Goal: Task Accomplishment & Management: Use online tool/utility

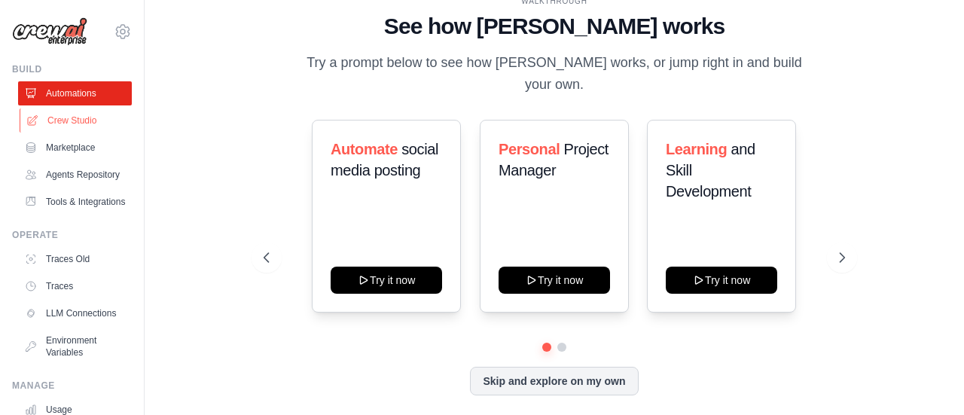
click at [60, 124] on link "Crew Studio" at bounding box center [77, 121] width 114 height 24
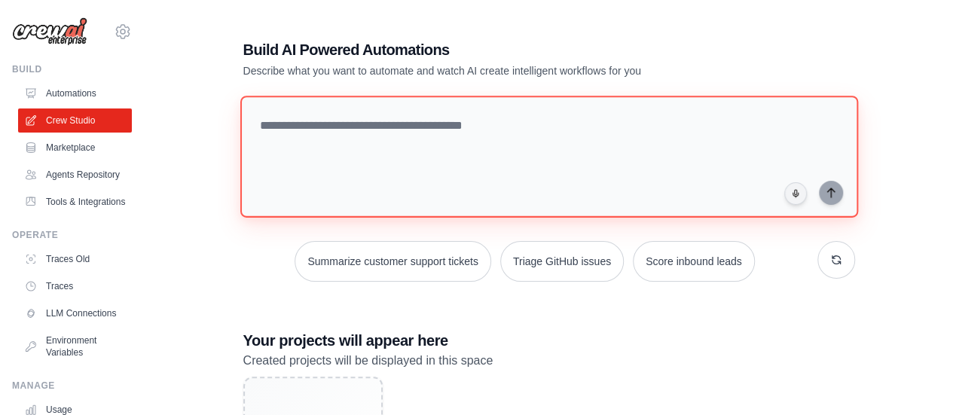
click at [354, 123] on textarea at bounding box center [549, 157] width 618 height 122
type textarea "*"
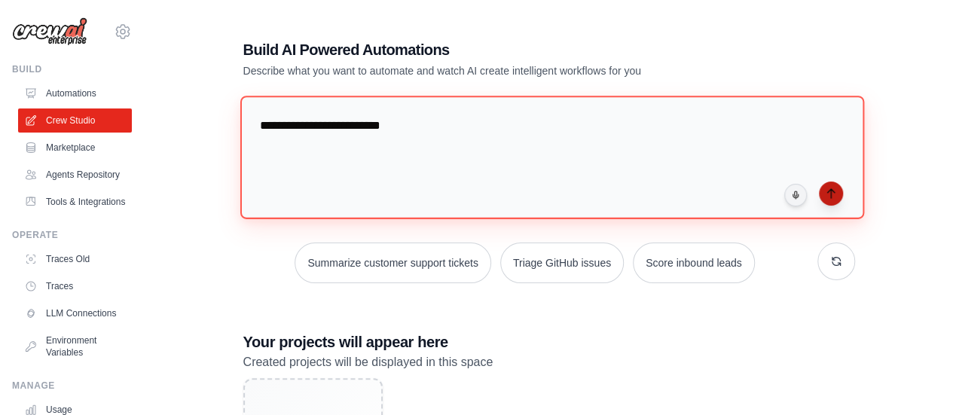
type textarea "**********"
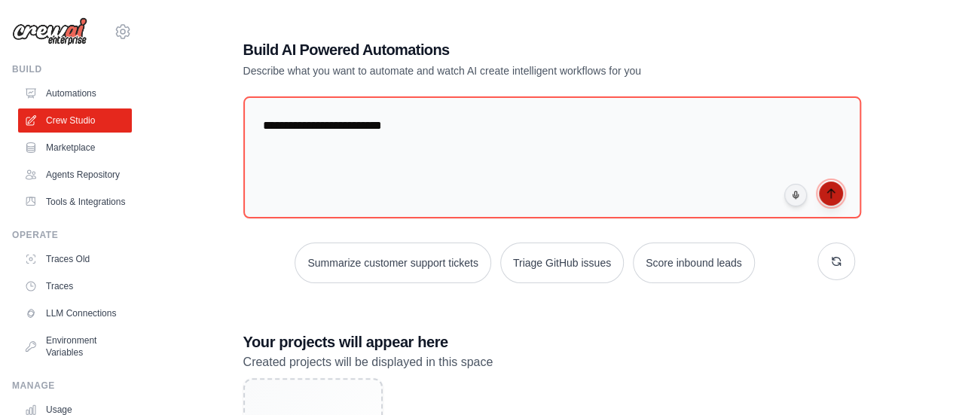
click at [836, 198] on button "submit" at bounding box center [831, 194] width 24 height 24
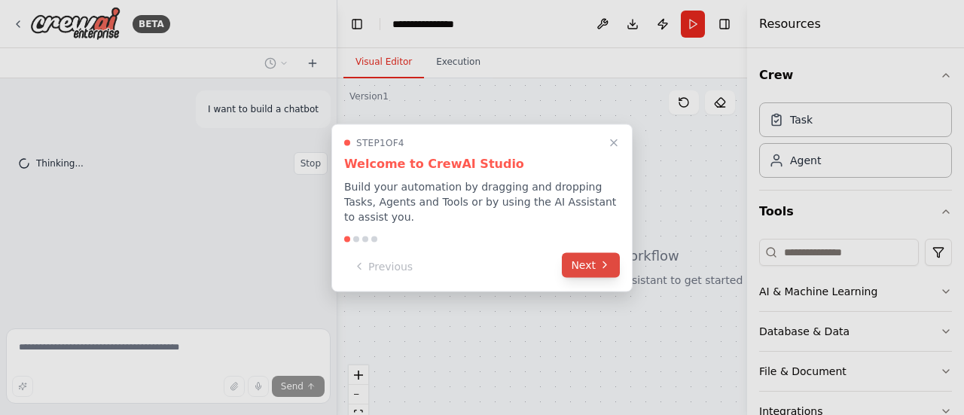
click at [596, 259] on button "Next" at bounding box center [591, 264] width 58 height 25
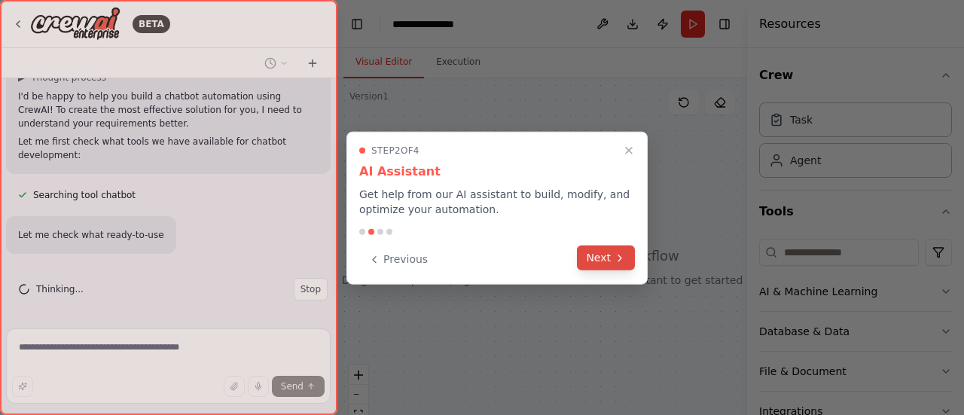
click at [604, 256] on button "Next" at bounding box center [606, 258] width 58 height 25
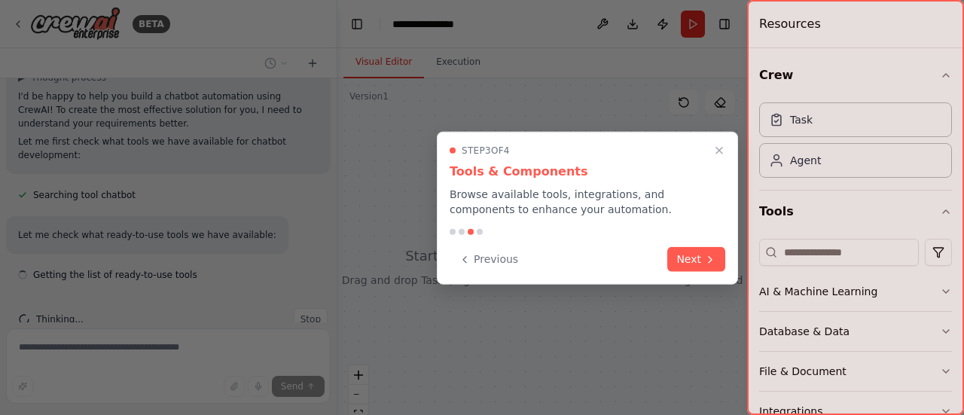
scroll to position [114, 0]
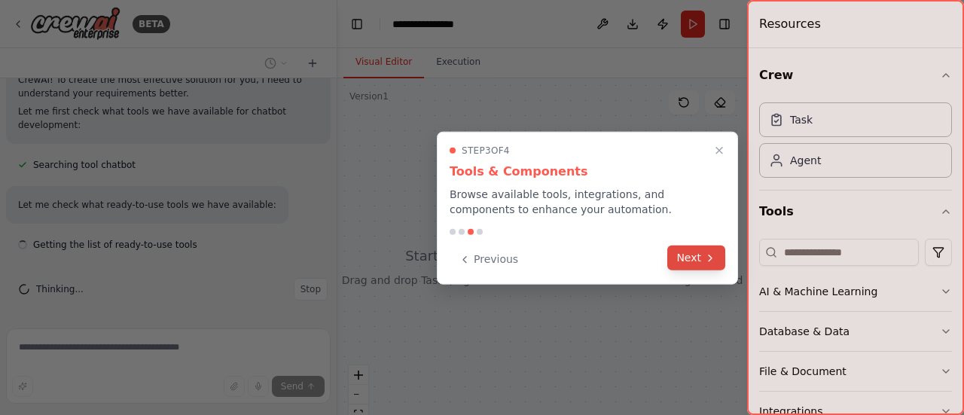
click at [692, 265] on button "Next" at bounding box center [697, 258] width 58 height 25
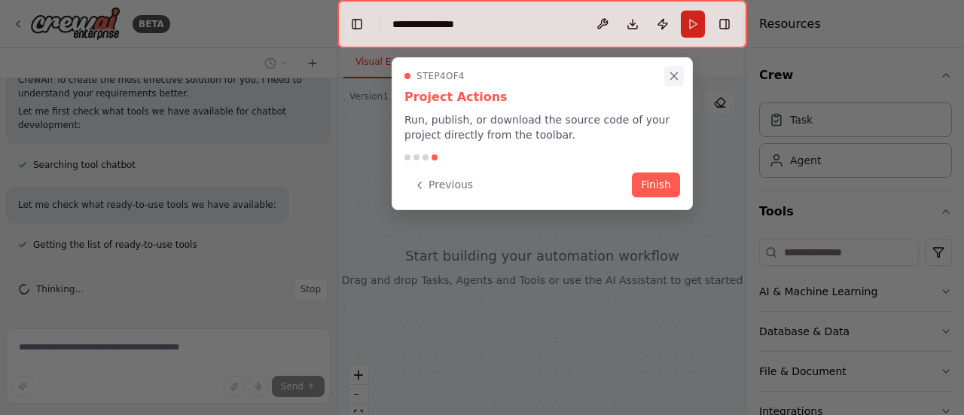
click at [671, 76] on icon "Close walkthrough" at bounding box center [675, 76] width 14 height 14
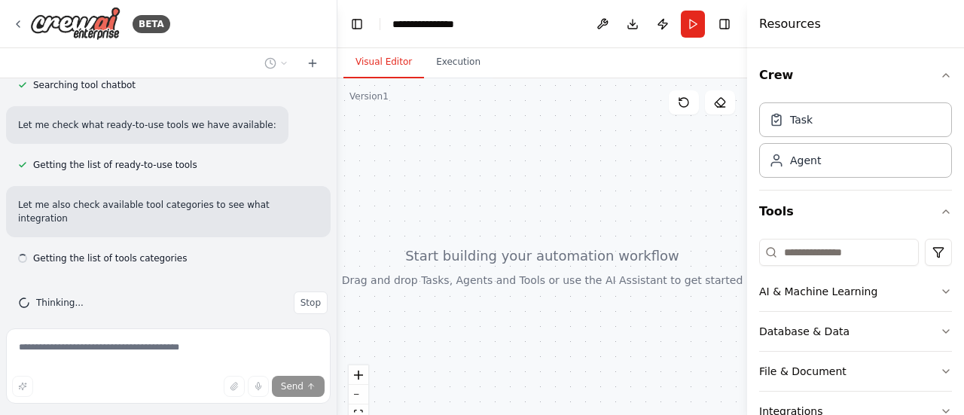
scroll to position [207, 0]
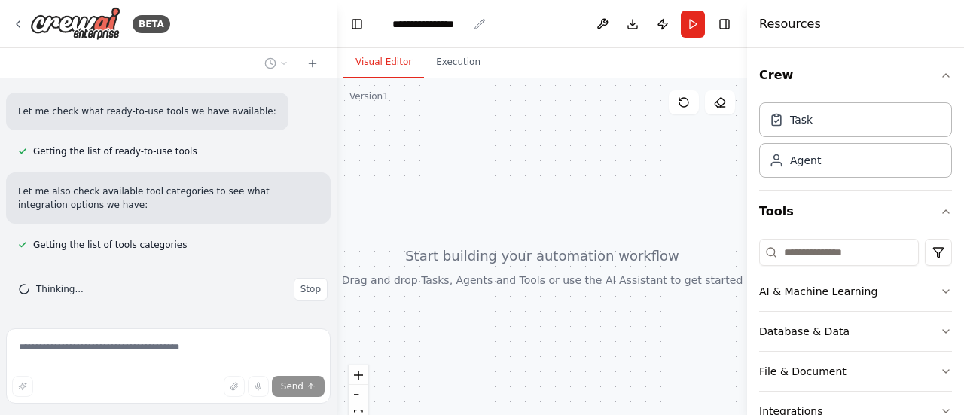
click at [455, 21] on div "**********" at bounding box center [430, 24] width 75 height 15
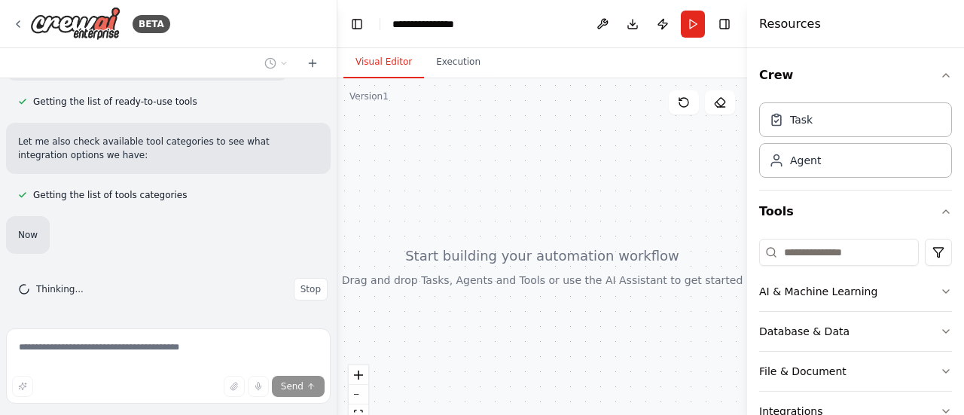
scroll to position [287, 0]
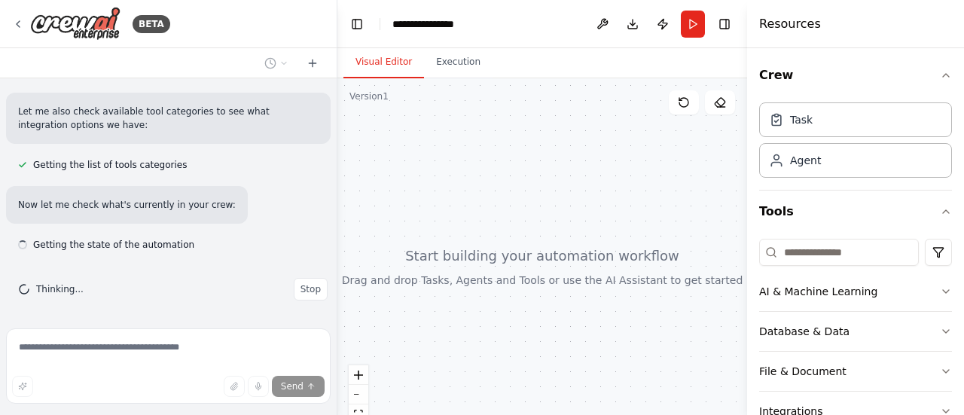
click at [478, 25] on div "**********" at bounding box center [449, 24] width 113 height 15
drag, startPoint x: 477, startPoint y: 24, endPoint x: 386, endPoint y: 24, distance: 91.2
click at [386, 24] on header "**********" at bounding box center [543, 24] width 410 height 48
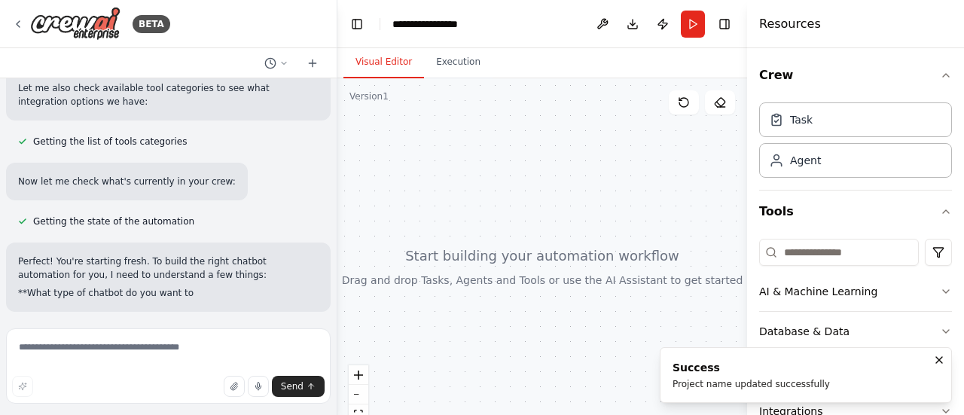
click at [601, 185] on div at bounding box center [543, 266] width 410 height 377
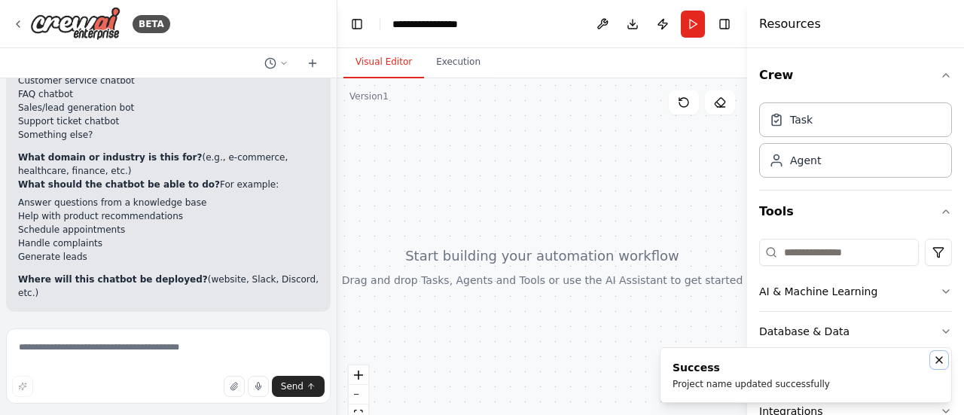
click at [940, 361] on icon "Notifications (F8)" at bounding box center [940, 360] width 12 height 12
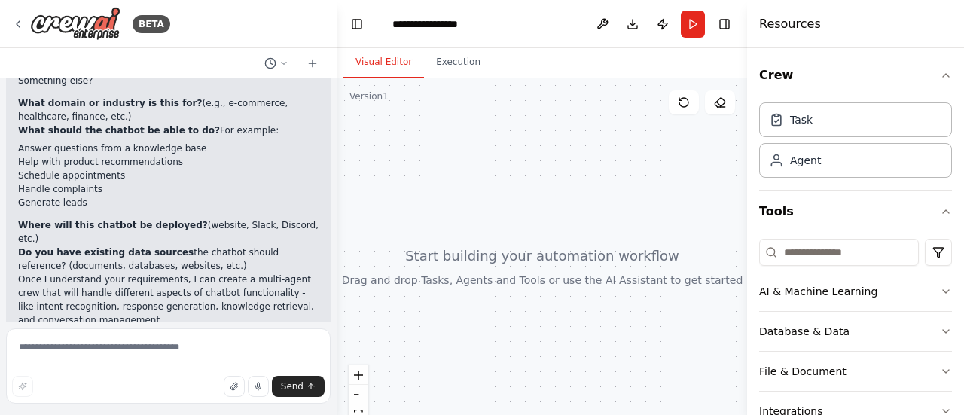
scroll to position [627, 0]
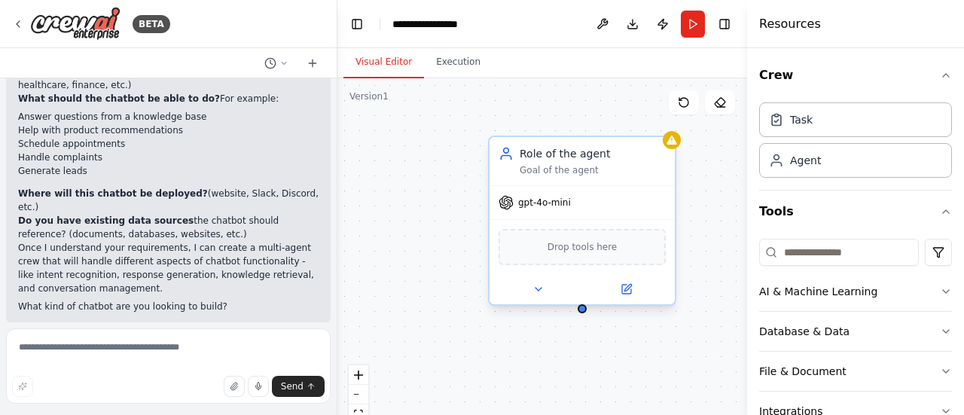
click at [517, 206] on div "gpt-4o-mini" at bounding box center [535, 202] width 72 height 15
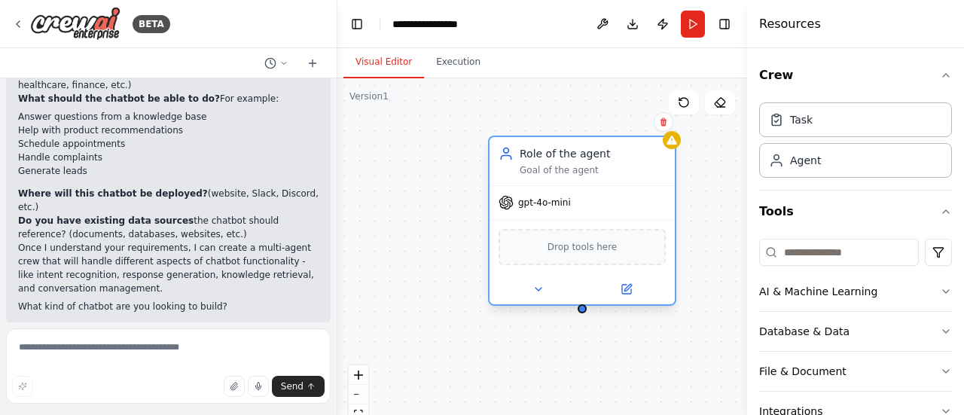
click at [504, 201] on icon at bounding box center [507, 203] width 14 height 14
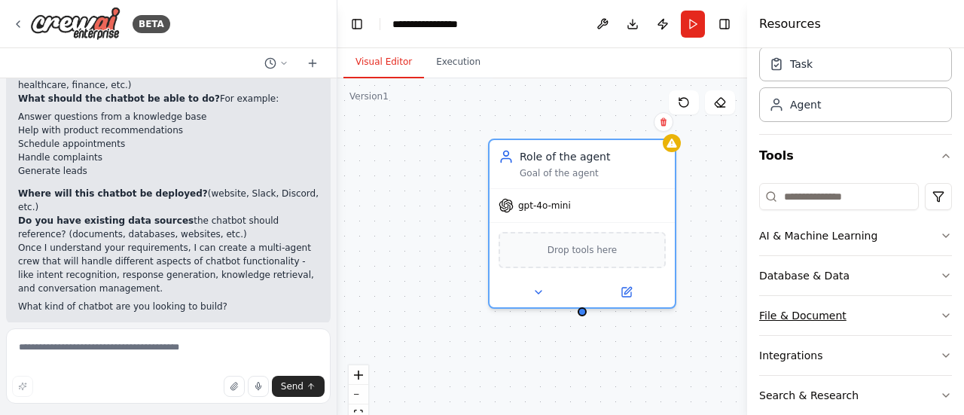
scroll to position [42, 0]
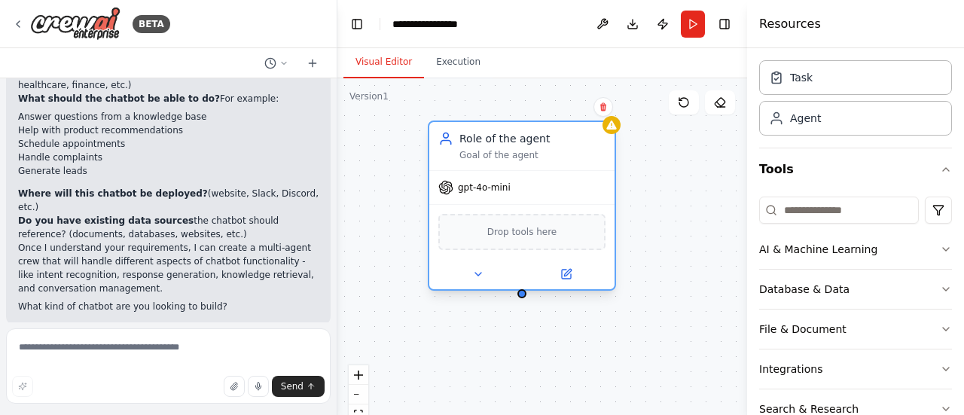
drag, startPoint x: 631, startPoint y: 167, endPoint x: 575, endPoint y: 148, distance: 59.6
click at [575, 149] on div "Goal of the agent" at bounding box center [533, 155] width 146 height 12
drag, startPoint x: 478, startPoint y: 273, endPoint x: 462, endPoint y: 286, distance: 21.4
click at [478, 273] on icon at bounding box center [478, 274] width 6 height 3
click at [479, 276] on icon at bounding box center [478, 274] width 12 height 12
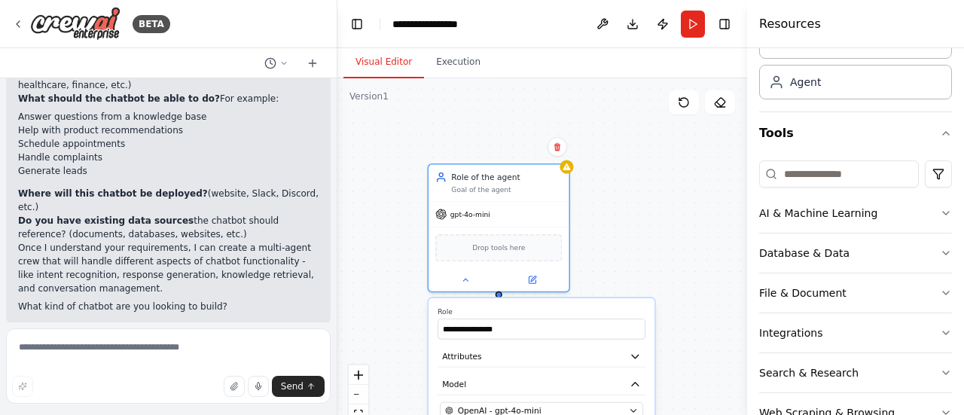
scroll to position [118, 0]
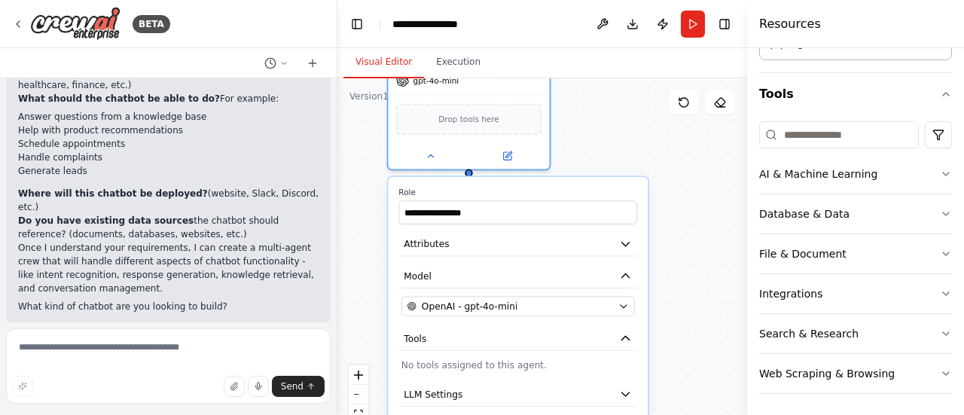
drag, startPoint x: 691, startPoint y: 365, endPoint x: 693, endPoint y: 238, distance: 127.4
click at [693, 238] on div "**********" at bounding box center [543, 266] width 410 height 377
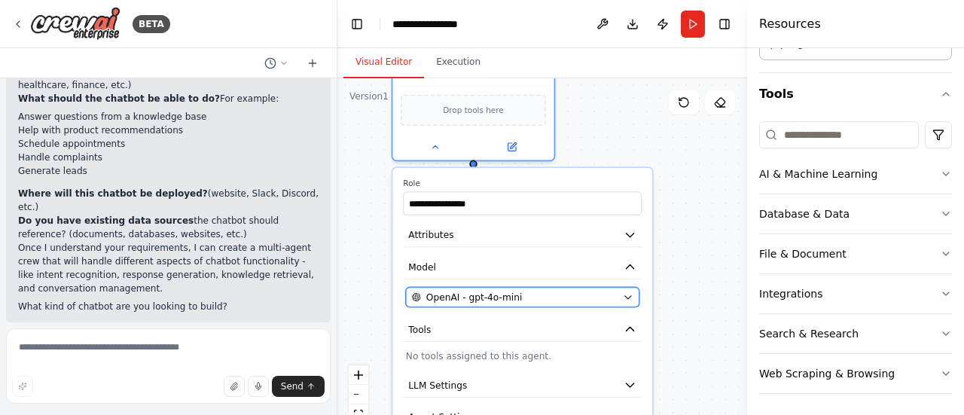
click at [633, 304] on button "OpenAI - gpt-4o-mini" at bounding box center [523, 297] width 234 height 20
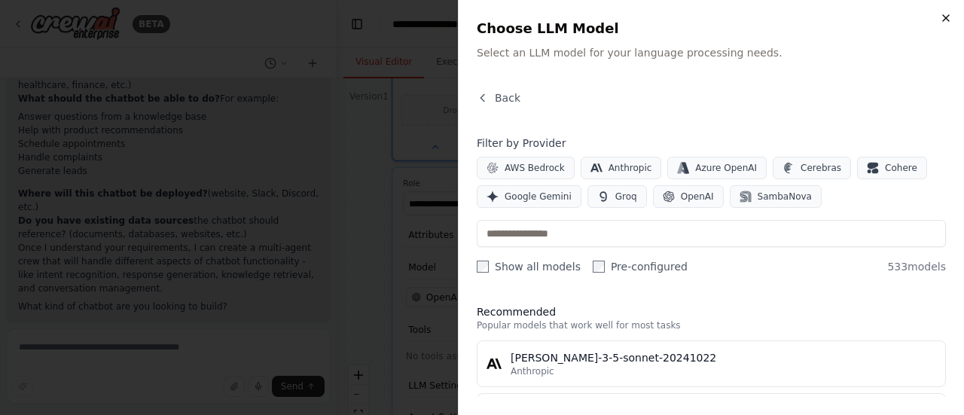
click at [946, 20] on icon "button" at bounding box center [946, 18] width 12 height 12
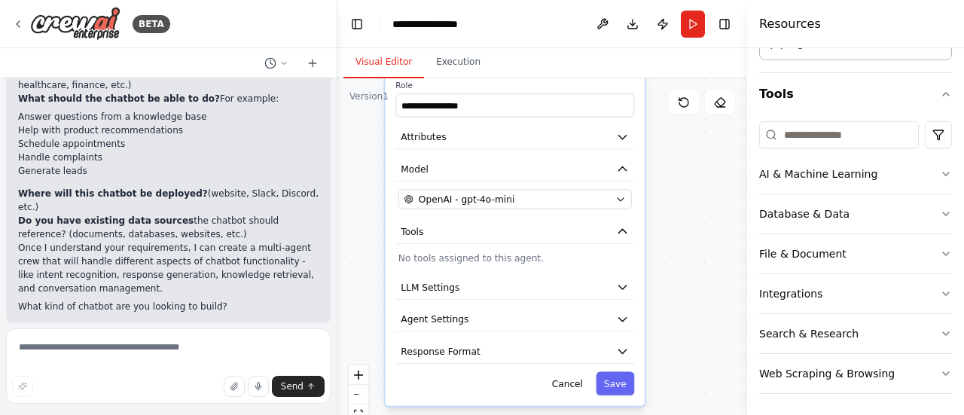
drag, startPoint x: 711, startPoint y: 370, endPoint x: 704, endPoint y: 272, distance: 98.2
click at [704, 272] on div "**********" at bounding box center [543, 266] width 410 height 377
click at [625, 289] on icon "button" at bounding box center [622, 286] width 13 height 13
click at [422, 287] on span "LLM Settings" at bounding box center [430, 286] width 59 height 13
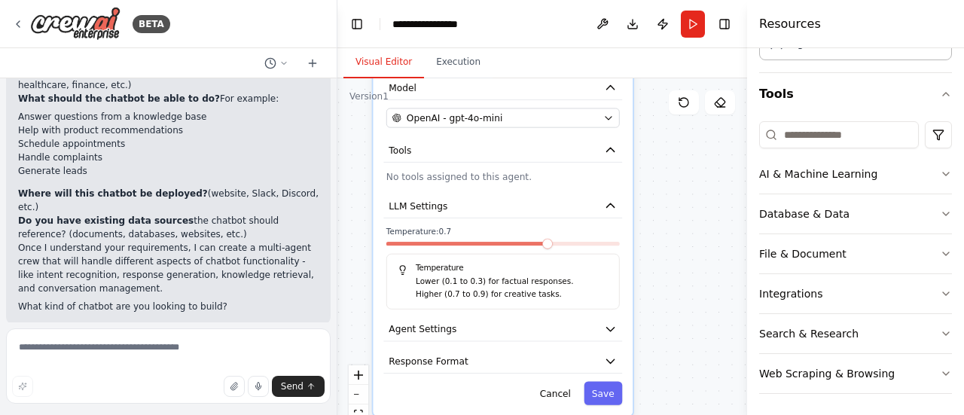
drag, startPoint x: 702, startPoint y: 358, endPoint x: 690, endPoint y: 277, distance: 82.3
click at [690, 277] on div "**********" at bounding box center [543, 266] width 410 height 377
click at [426, 327] on span "Agent Settings" at bounding box center [423, 328] width 68 height 13
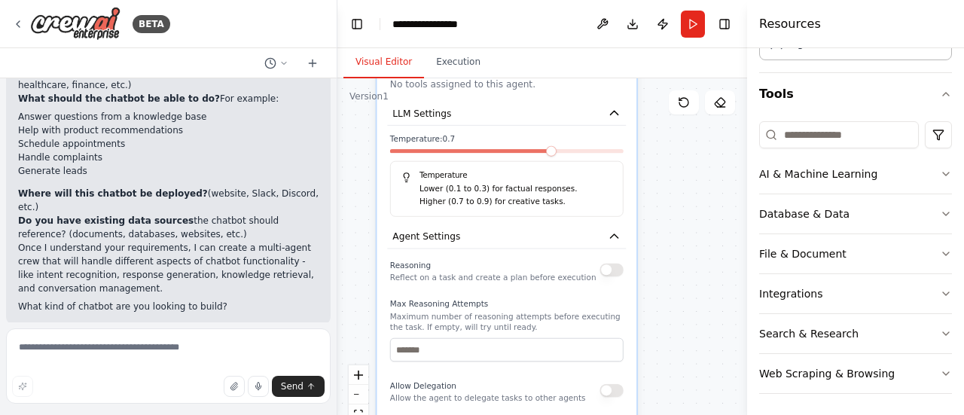
drag, startPoint x: 678, startPoint y: 374, endPoint x: 682, endPoint y: 281, distance: 92.8
click at [682, 281] on div "**********" at bounding box center [543, 266] width 410 height 377
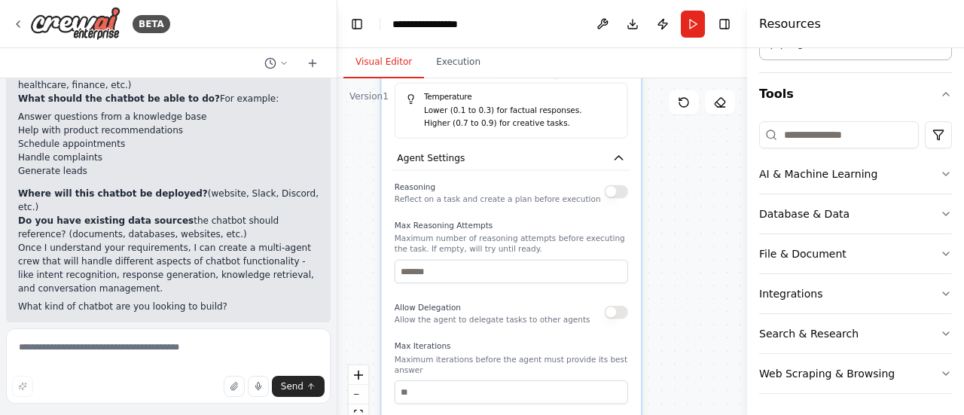
drag, startPoint x: 674, startPoint y: 372, endPoint x: 678, endPoint y: 294, distance: 78.5
click at [678, 294] on div "**********" at bounding box center [543, 266] width 410 height 377
click at [457, 321] on p "Allow the agent to delegate tasks to other agents" at bounding box center [493, 320] width 196 height 11
click at [624, 316] on button "button" at bounding box center [615, 312] width 23 height 13
click at [623, 311] on button "button" at bounding box center [615, 312] width 23 height 13
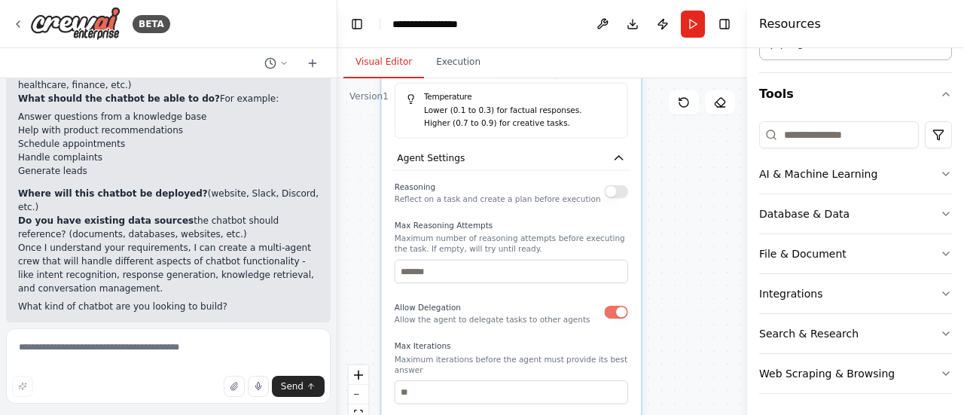
type button "on"
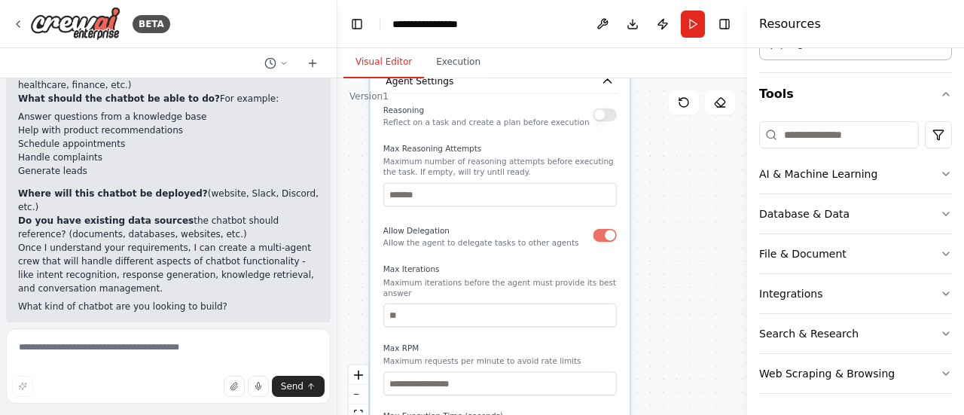
drag, startPoint x: 678, startPoint y: 365, endPoint x: 668, endPoint y: 281, distance: 84.3
click at [668, 281] on div "**********" at bounding box center [543, 266] width 410 height 377
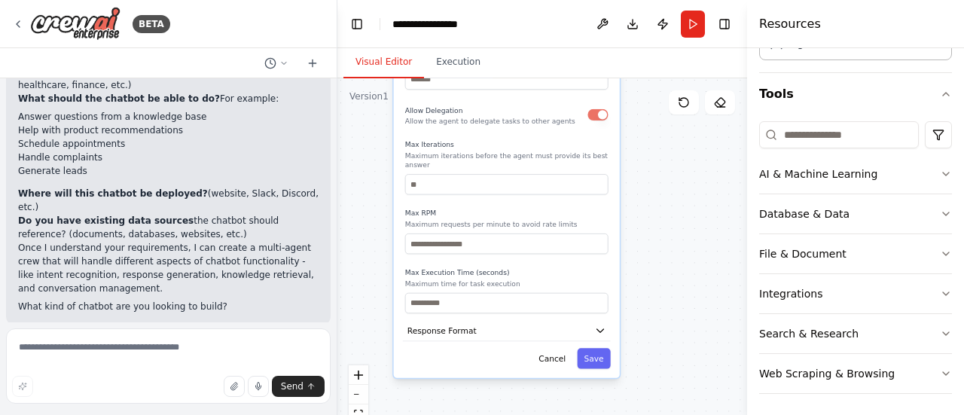
drag, startPoint x: 665, startPoint y: 341, endPoint x: 649, endPoint y: 230, distance: 111.9
click at [649, 230] on div "**********" at bounding box center [543, 266] width 410 height 377
click at [940, 168] on icon "button" at bounding box center [946, 174] width 12 height 12
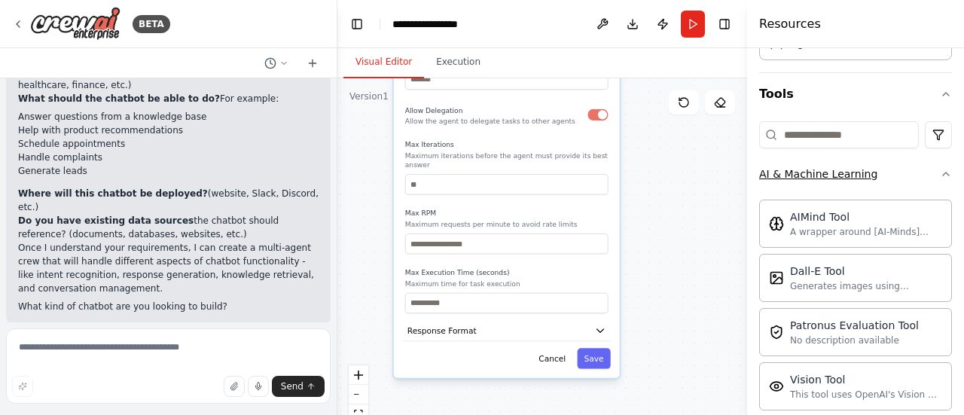
click at [940, 168] on icon "button" at bounding box center [946, 174] width 12 height 12
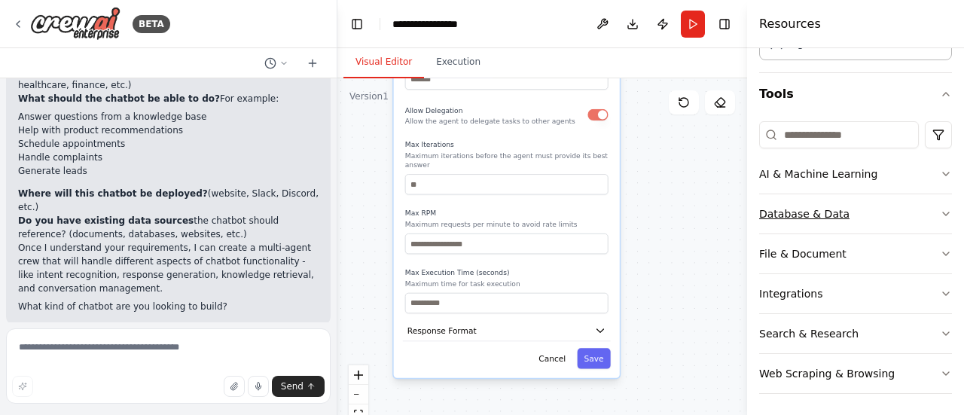
click at [940, 209] on icon "button" at bounding box center [946, 214] width 12 height 12
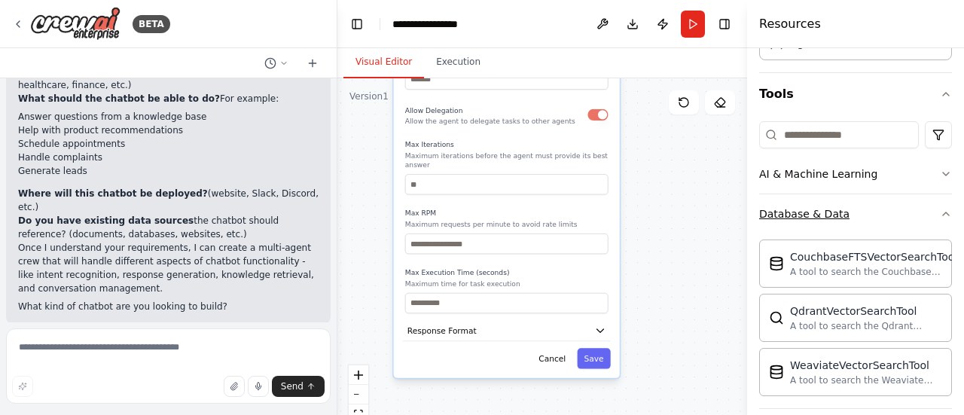
click at [940, 209] on icon "button" at bounding box center [946, 214] width 12 height 12
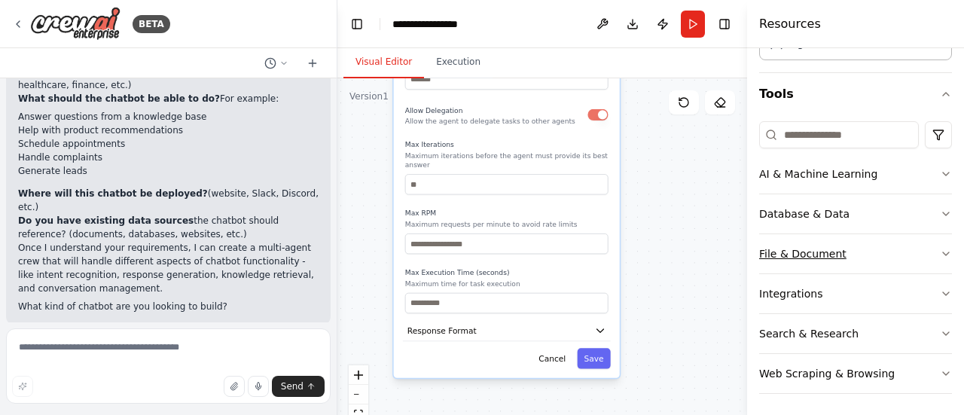
click at [940, 251] on icon "button" at bounding box center [946, 254] width 12 height 12
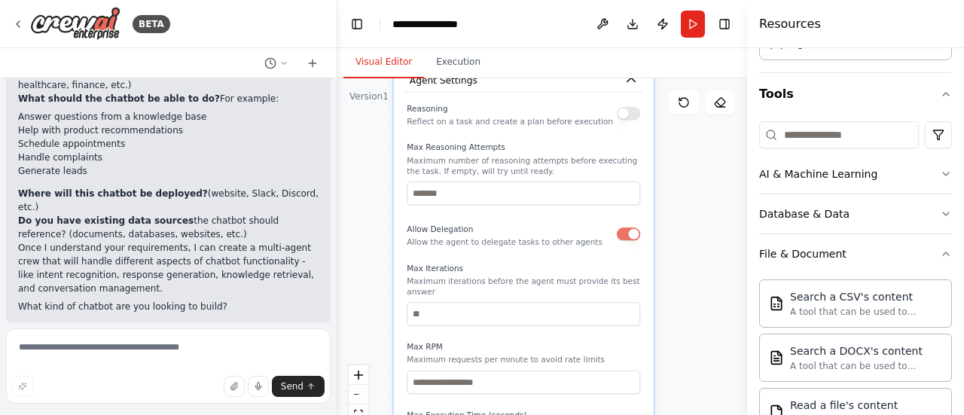
drag, startPoint x: 530, startPoint y: 230, endPoint x: 573, endPoint y: 377, distance: 153.6
click at [573, 377] on div "Max RPM Maximum requests per minute to avoid rate limits" at bounding box center [524, 368] width 234 height 53
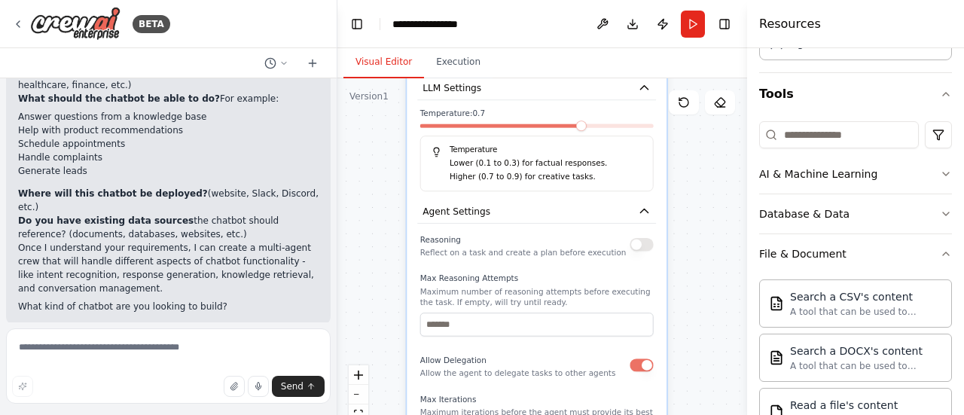
drag, startPoint x: 591, startPoint y: 209, endPoint x: 589, endPoint y: 298, distance: 88.2
click at [589, 298] on p "Maximum number of reasoning attempts before executing the task. If empty, will …" at bounding box center [537, 296] width 234 height 21
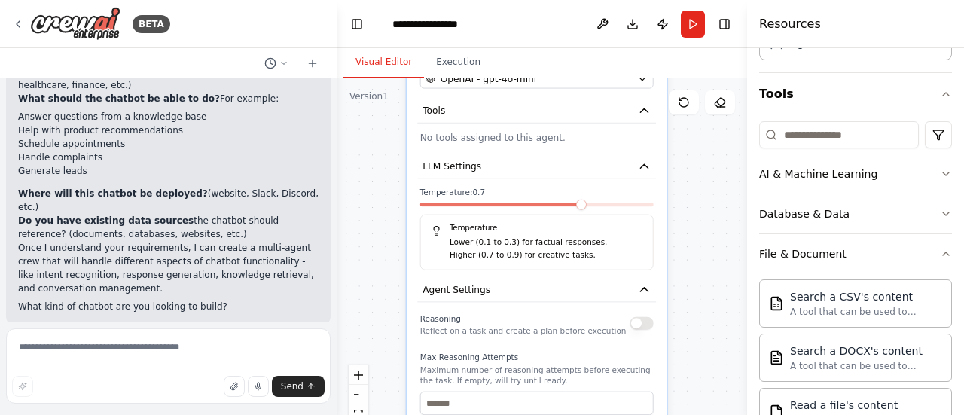
drag, startPoint x: 591, startPoint y: 168, endPoint x: 588, endPoint y: 304, distance: 135.7
click at [588, 261] on p "Higher (0.7 to 0.9) for creative tasks." at bounding box center [546, 255] width 193 height 13
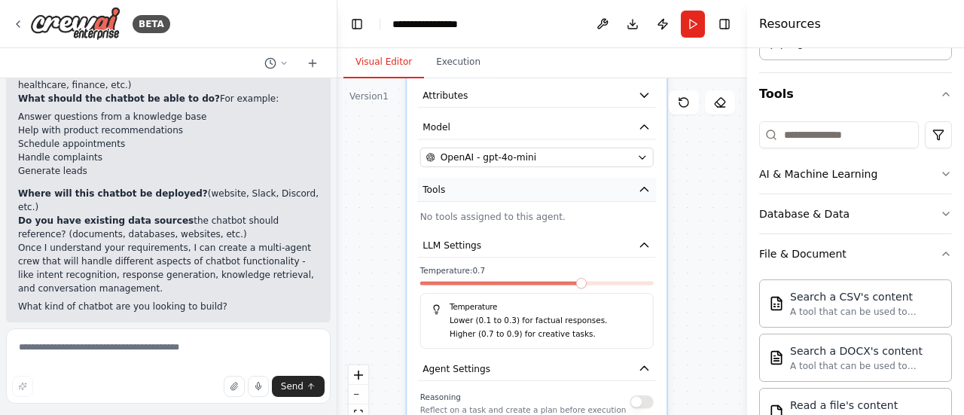
drag, startPoint x: 595, startPoint y: 200, endPoint x: 595, endPoint y: 278, distance: 78.4
click at [597, 202] on button "Tools" at bounding box center [536, 190] width 239 height 24
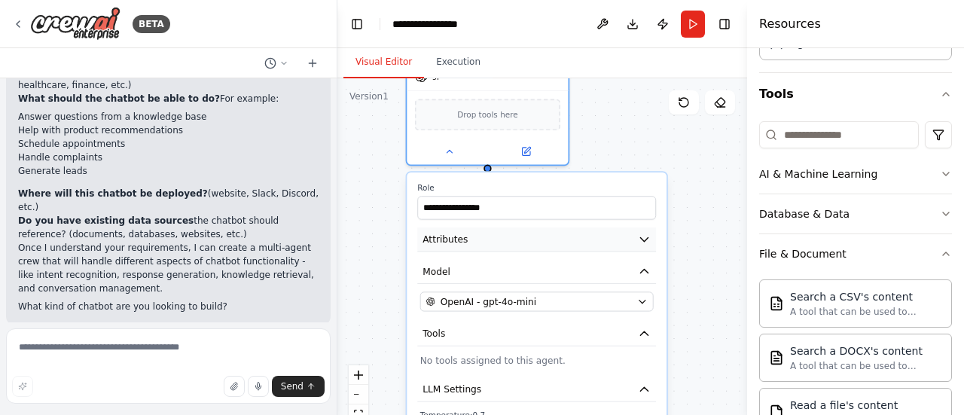
drag, startPoint x: 601, startPoint y: 254, endPoint x: 600, endPoint y: 275, distance: 21.2
click at [600, 252] on button "Attributes" at bounding box center [536, 240] width 239 height 24
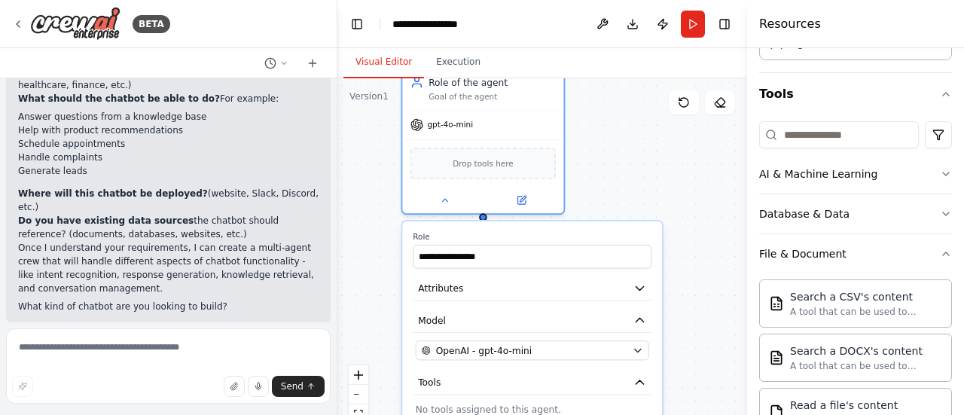
drag, startPoint x: 631, startPoint y: 162, endPoint x: 626, endPoint y: 176, distance: 14.6
click at [626, 176] on div "**********" at bounding box center [543, 266] width 410 height 377
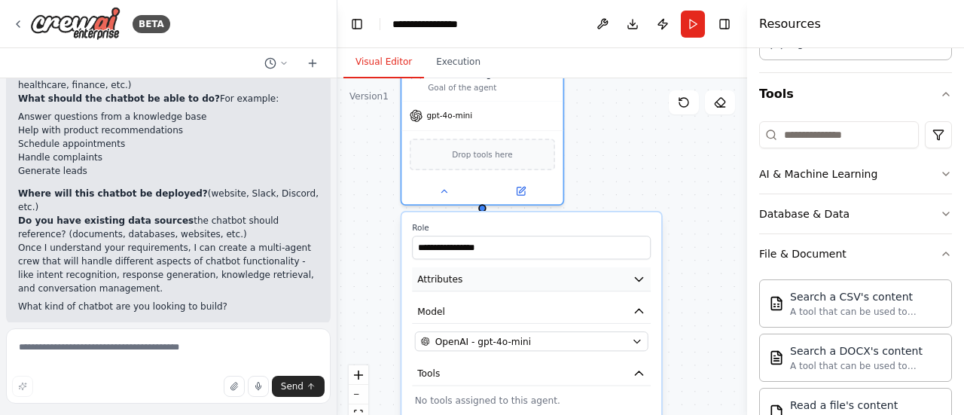
click at [640, 279] on icon "button" at bounding box center [639, 279] width 8 height 4
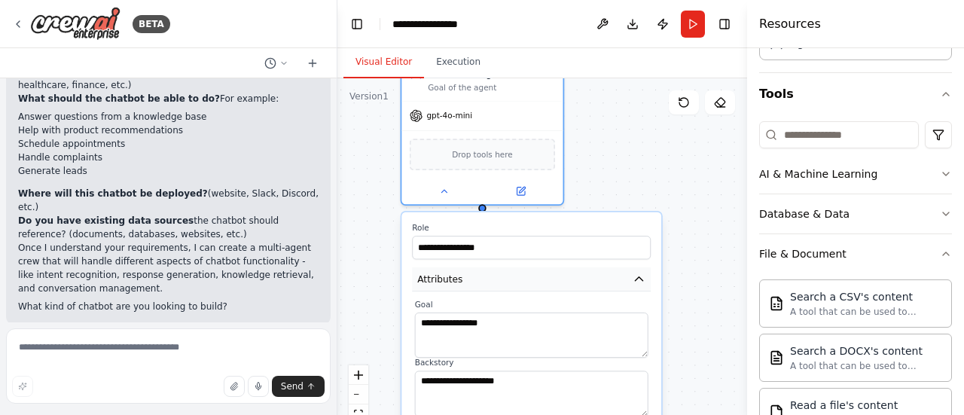
click at [640, 279] on icon "button" at bounding box center [639, 279] width 8 height 4
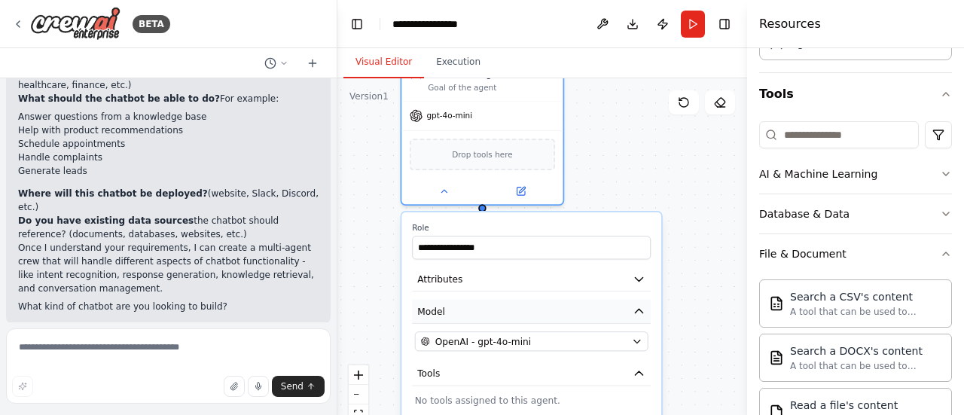
click at [643, 310] on icon "button" at bounding box center [639, 311] width 13 height 13
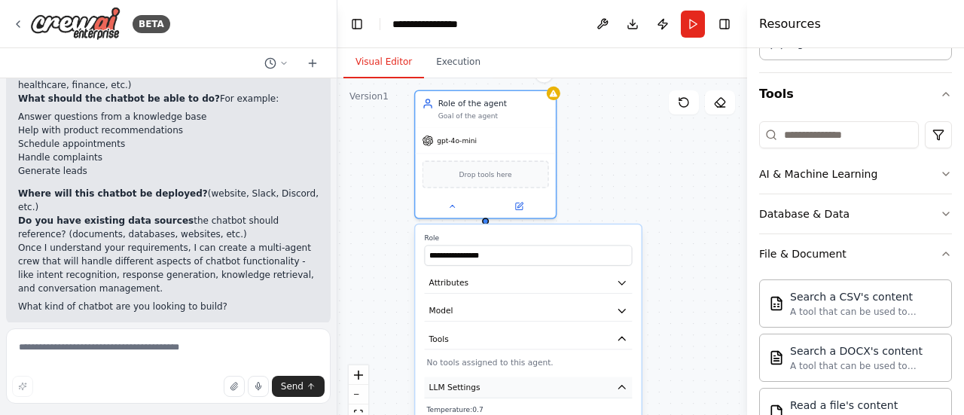
click at [625, 388] on icon "button" at bounding box center [621, 387] width 11 height 11
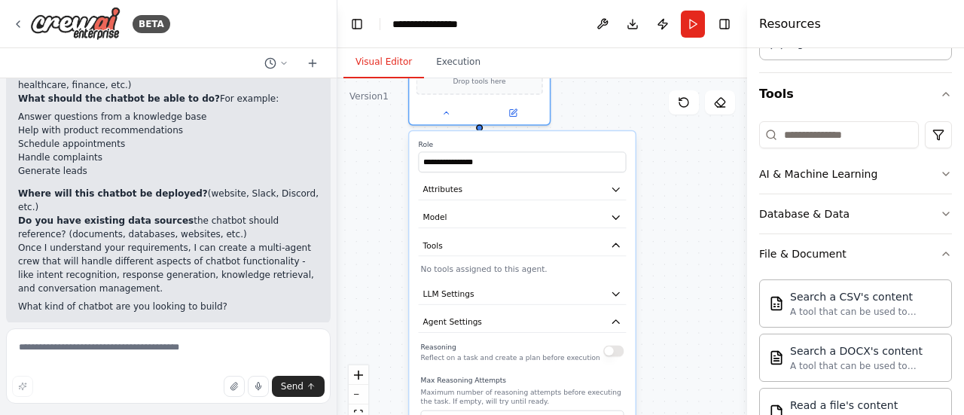
drag, startPoint x: 686, startPoint y: 365, endPoint x: 680, endPoint y: 272, distance: 93.6
click at [680, 272] on div "**********" at bounding box center [543, 266] width 410 height 377
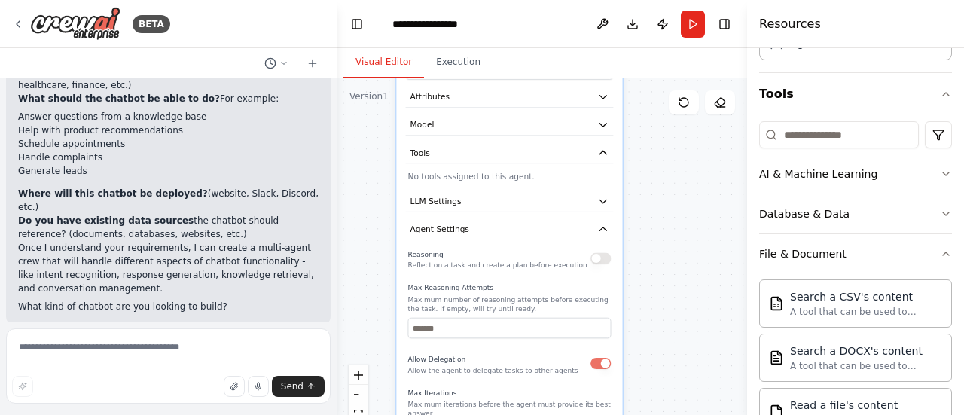
drag, startPoint x: 673, startPoint y: 342, endPoint x: 660, endPoint y: 249, distance: 93.6
click at [660, 249] on div "**********" at bounding box center [543, 266] width 410 height 377
click at [604, 229] on icon "button" at bounding box center [603, 229] width 7 height 3
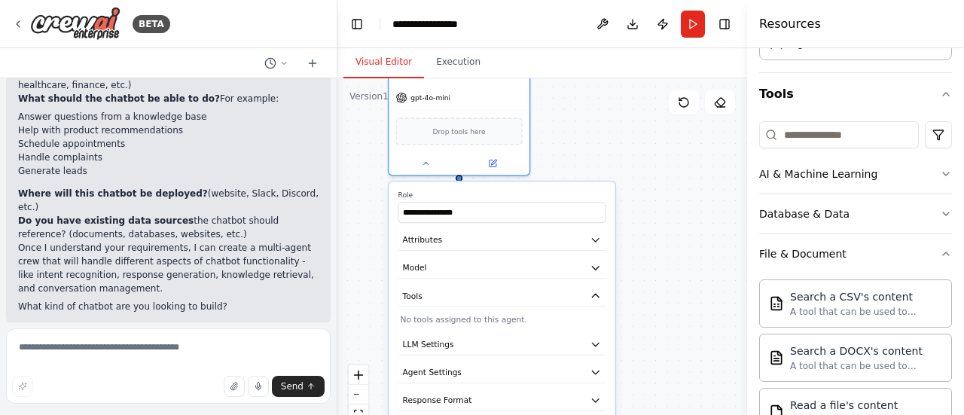
drag, startPoint x: 708, startPoint y: 221, endPoint x: 701, endPoint y: 364, distance: 143.4
click at [701, 364] on div "**********" at bounding box center [543, 266] width 410 height 377
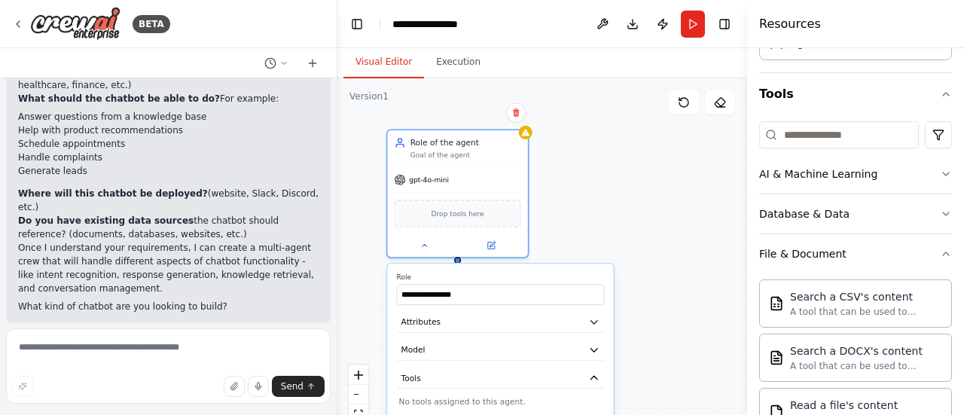
drag, startPoint x: 701, startPoint y: 268, endPoint x: 697, endPoint y: 314, distance: 46.1
click at [698, 314] on div "**********" at bounding box center [543, 266] width 410 height 377
click at [424, 245] on icon at bounding box center [424, 244] width 9 height 9
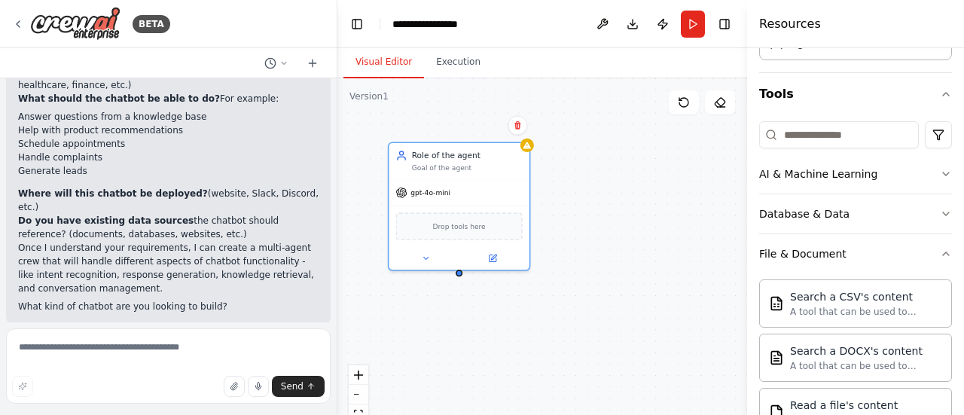
drag, startPoint x: 648, startPoint y: 257, endPoint x: 650, endPoint y: 270, distance: 12.9
click at [650, 270] on div "Role of the agent Goal of the agent gpt-4o-mini Drop tools here" at bounding box center [543, 266] width 410 height 377
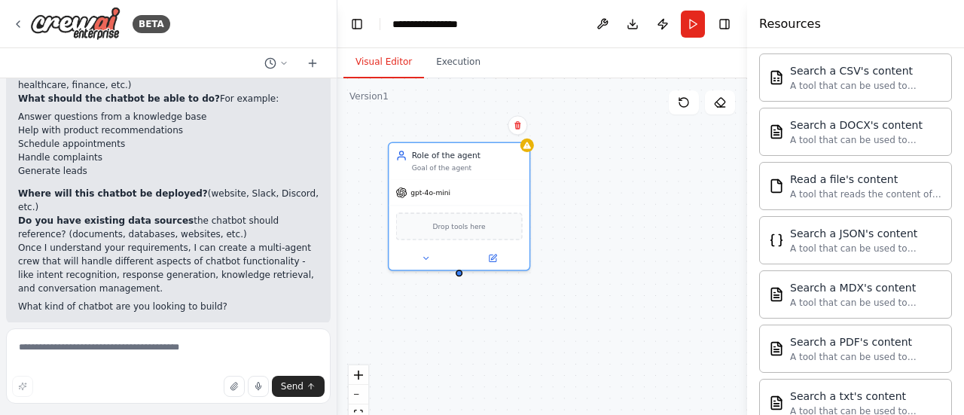
scroll to position [559, 0]
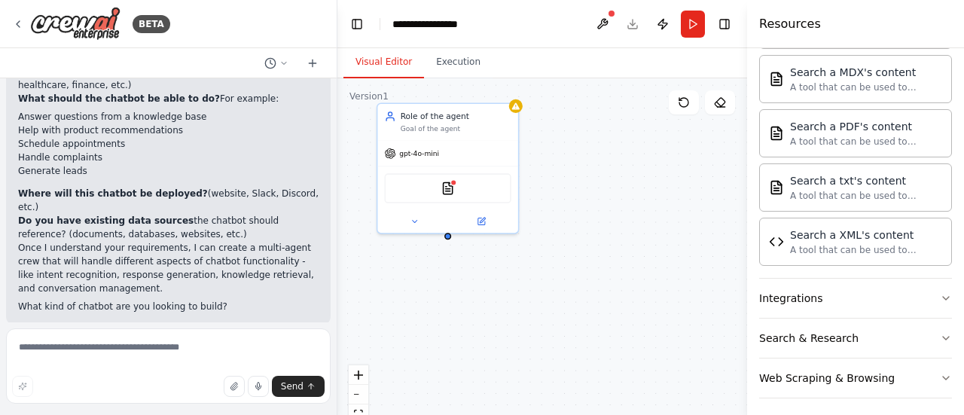
drag, startPoint x: 636, startPoint y: 349, endPoint x: 625, endPoint y: 310, distance: 40.8
click at [625, 310] on div "Role of the agent Goal of the agent gpt-4o-mini TXTSearchTool" at bounding box center [543, 266] width 410 height 377
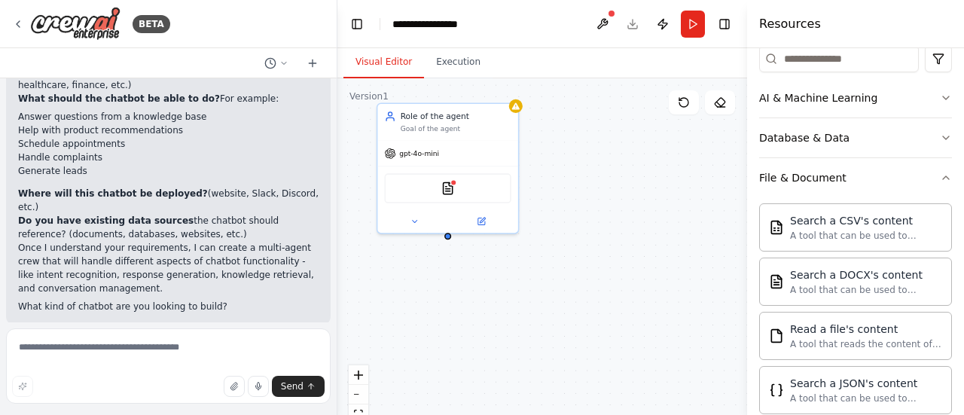
scroll to position [182, 0]
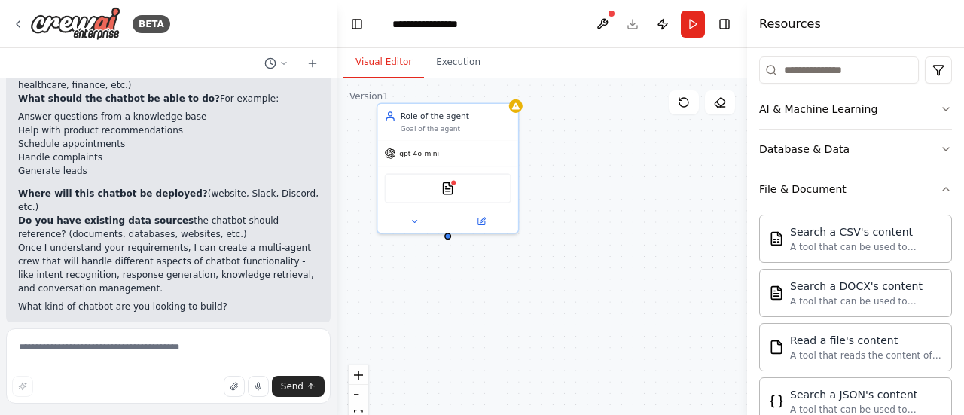
click at [940, 186] on icon "button" at bounding box center [946, 189] width 12 height 12
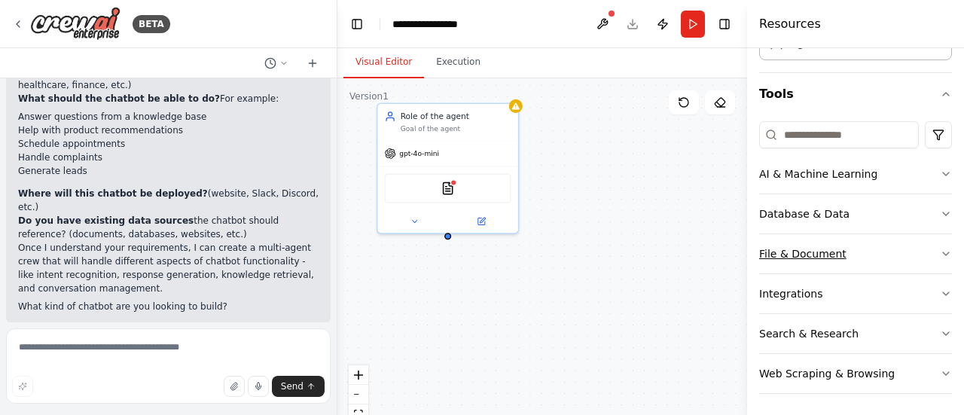
click at [943, 252] on icon "button" at bounding box center [946, 253] width 6 height 3
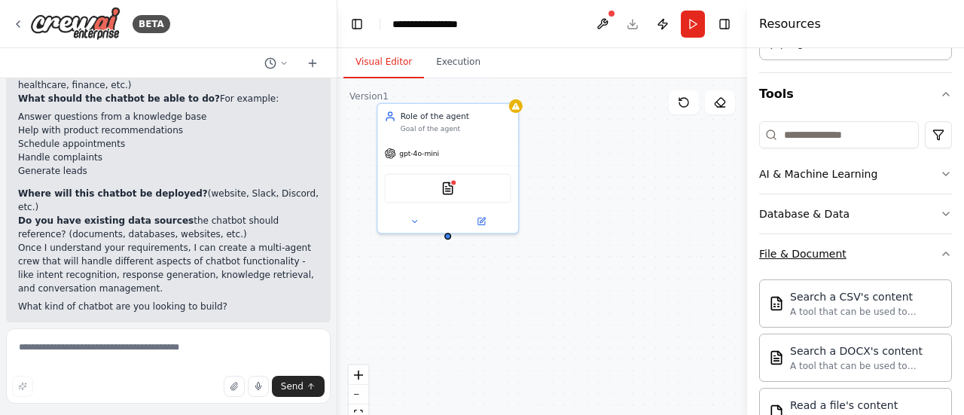
scroll to position [182, 0]
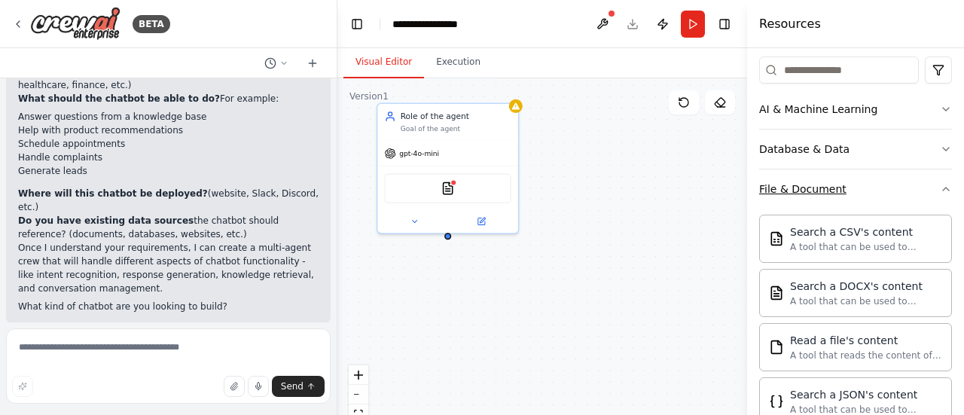
click at [943, 188] on icon "button" at bounding box center [946, 189] width 6 height 3
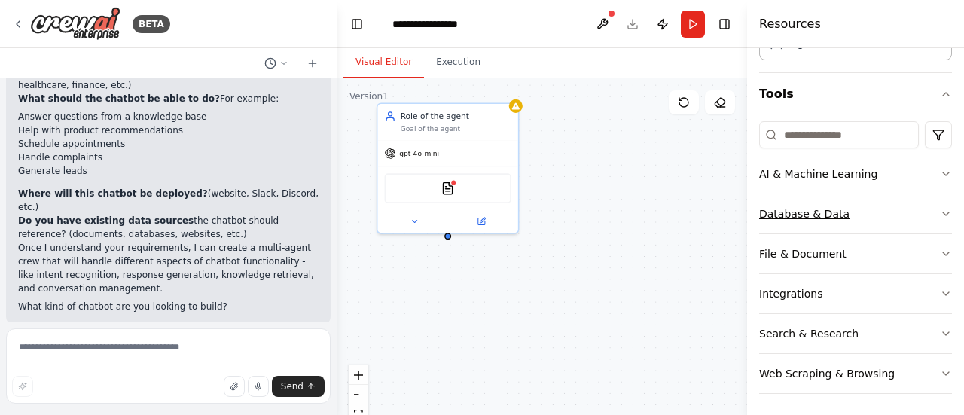
click at [940, 210] on icon "button" at bounding box center [946, 214] width 12 height 12
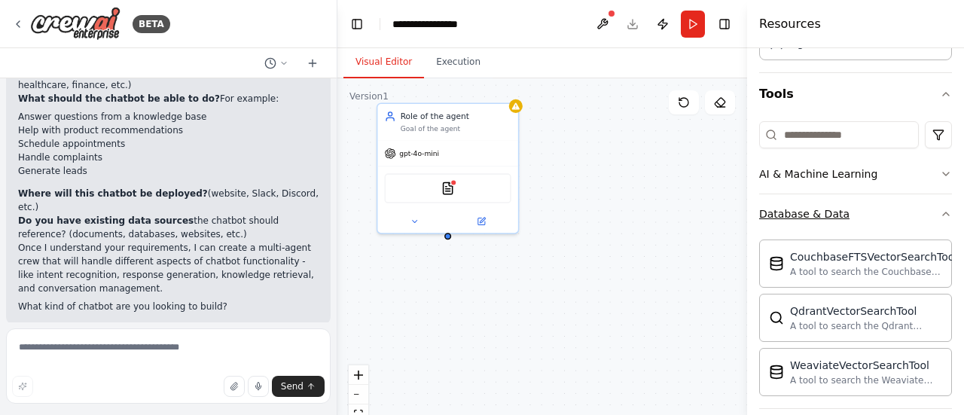
click at [940, 210] on icon "button" at bounding box center [946, 214] width 12 height 12
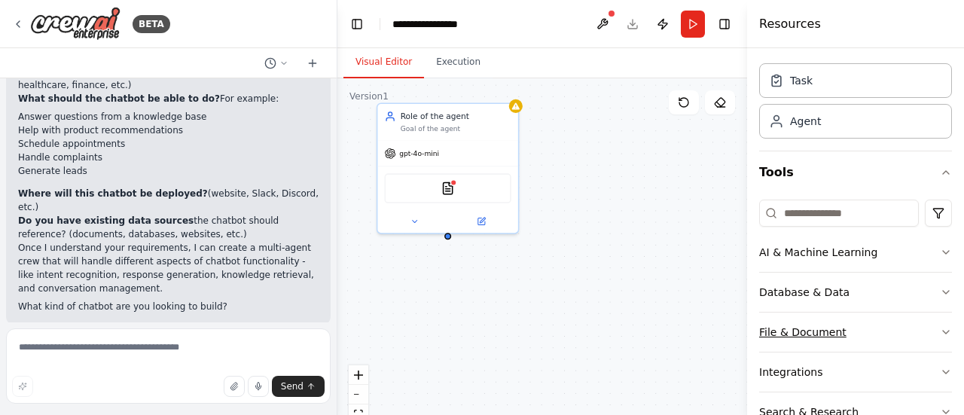
scroll to position [0, 0]
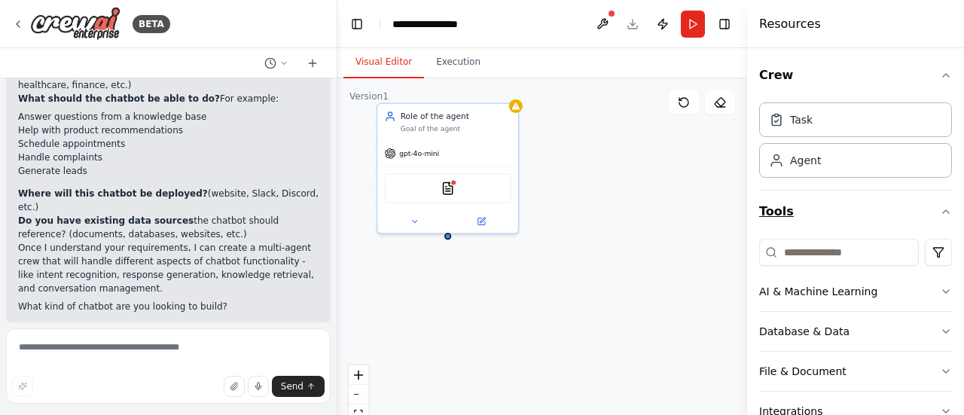
click at [940, 207] on icon "button" at bounding box center [946, 212] width 12 height 12
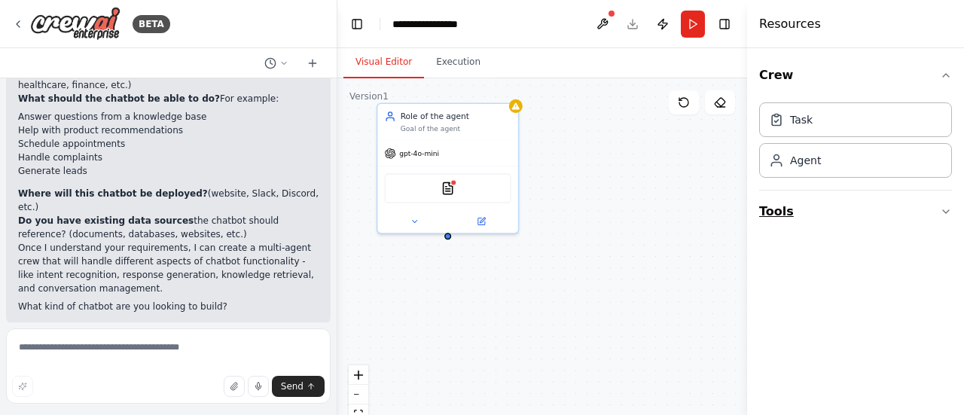
click at [937, 208] on button "Tools" at bounding box center [856, 212] width 193 height 42
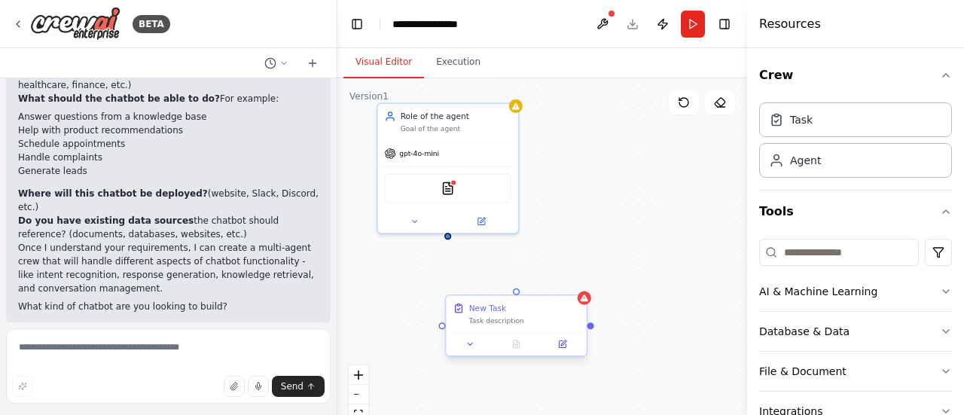
click at [484, 313] on div "New Task" at bounding box center [487, 308] width 37 height 11
click at [562, 349] on button at bounding box center [562, 345] width 39 height 14
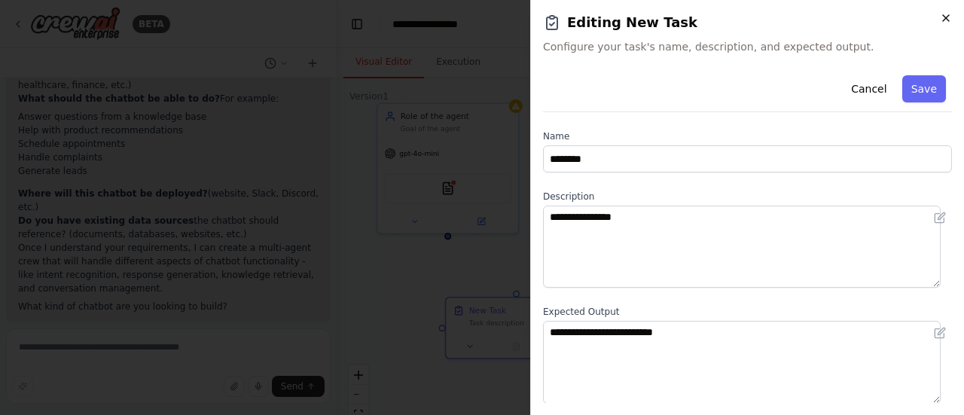
click at [946, 16] on icon "button" at bounding box center [946, 18] width 12 height 12
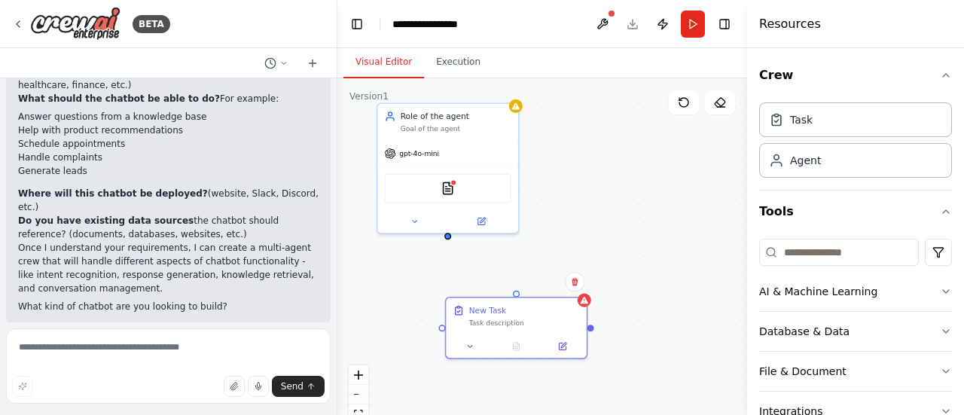
click at [456, 281] on div "Role of the agent Goal of the agent gpt-4o-mini TXTSearchTool New Task Task des…" at bounding box center [543, 266] width 410 height 377
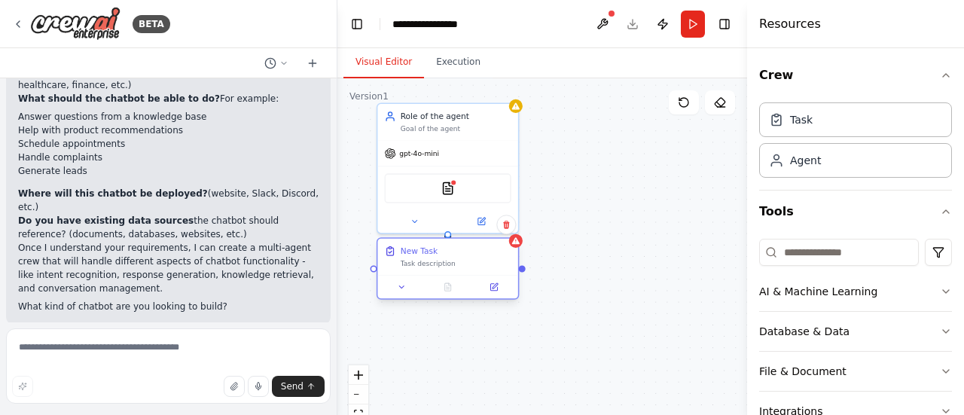
drag, startPoint x: 524, startPoint y: 310, endPoint x: 453, endPoint y: 252, distance: 91.6
click at [453, 252] on div "New Task" at bounding box center [456, 251] width 111 height 11
click at [598, 358] on div "Role of the agent Goal of the agent gpt-4o-mini TXTSearchTool New Task Task des…" at bounding box center [543, 266] width 410 height 377
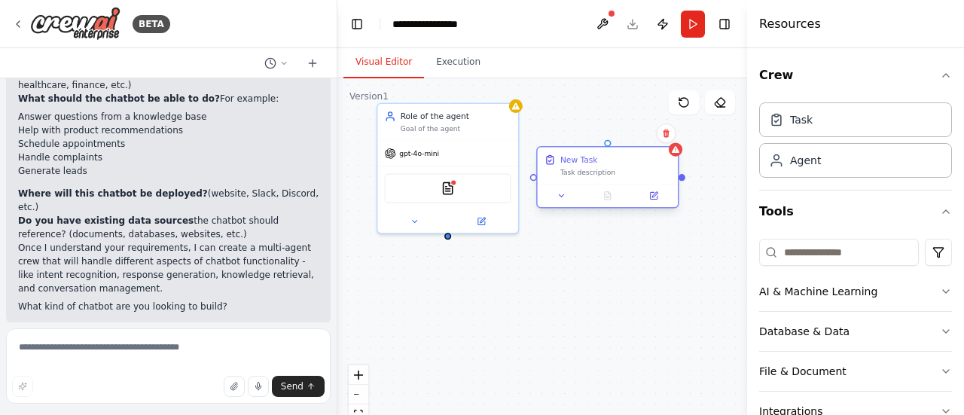
drag, startPoint x: 472, startPoint y: 273, endPoint x: 634, endPoint y: 182, distance: 186.5
click at [634, 182] on div "New Task Task description" at bounding box center [608, 166] width 140 height 37
drag, startPoint x: 533, startPoint y: 178, endPoint x: 446, endPoint y: 234, distance: 104.1
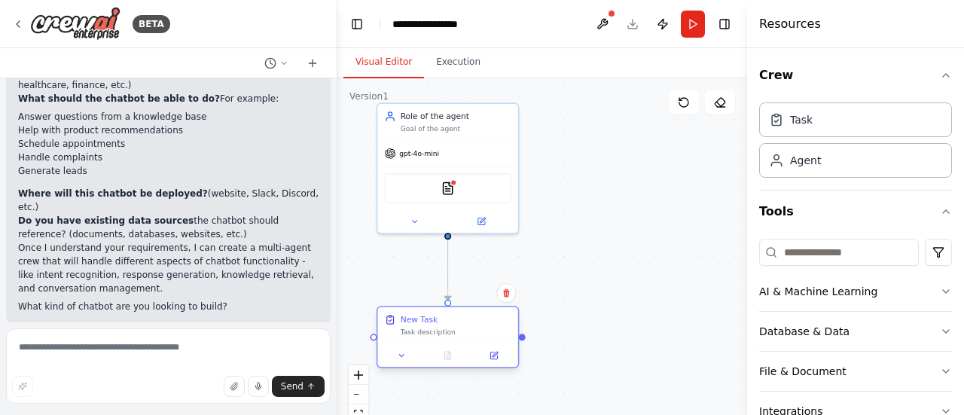
drag, startPoint x: 635, startPoint y: 182, endPoint x: 478, endPoint y: 344, distance: 225.9
click at [478, 344] on div "New Task Task description" at bounding box center [448, 337] width 142 height 63
click at [787, 164] on div "Agent" at bounding box center [795, 159] width 52 height 15
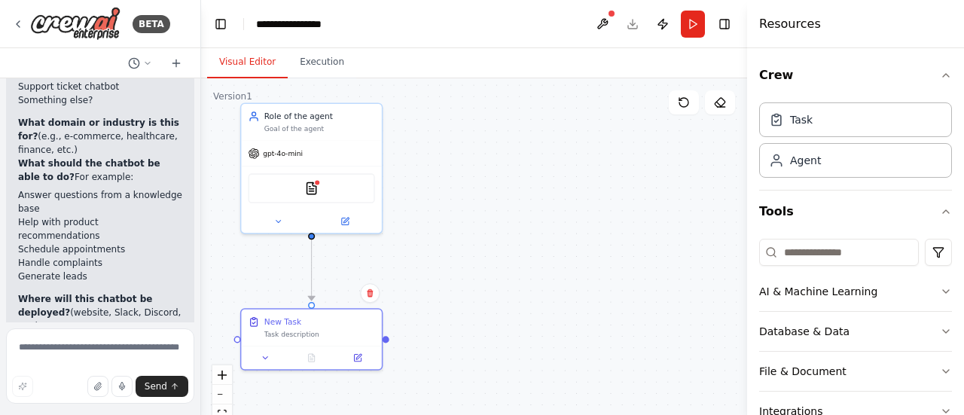
scroll to position [812, 0]
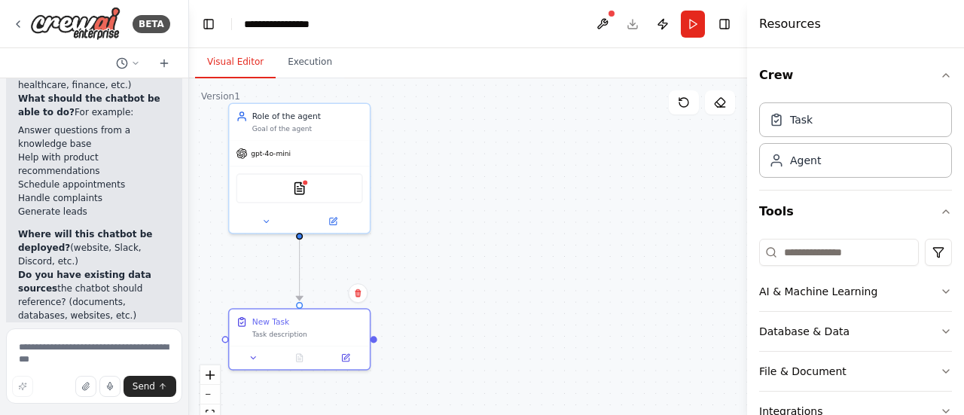
drag, startPoint x: 335, startPoint y: 225, endPoint x: 189, endPoint y: 240, distance: 146.2
click at [189, 240] on div "BETA I want to build a chatbot ▶ Thought process I'd be happy to help you build…" at bounding box center [482, 207] width 964 height 415
